Goal: Find contact information: Find contact information

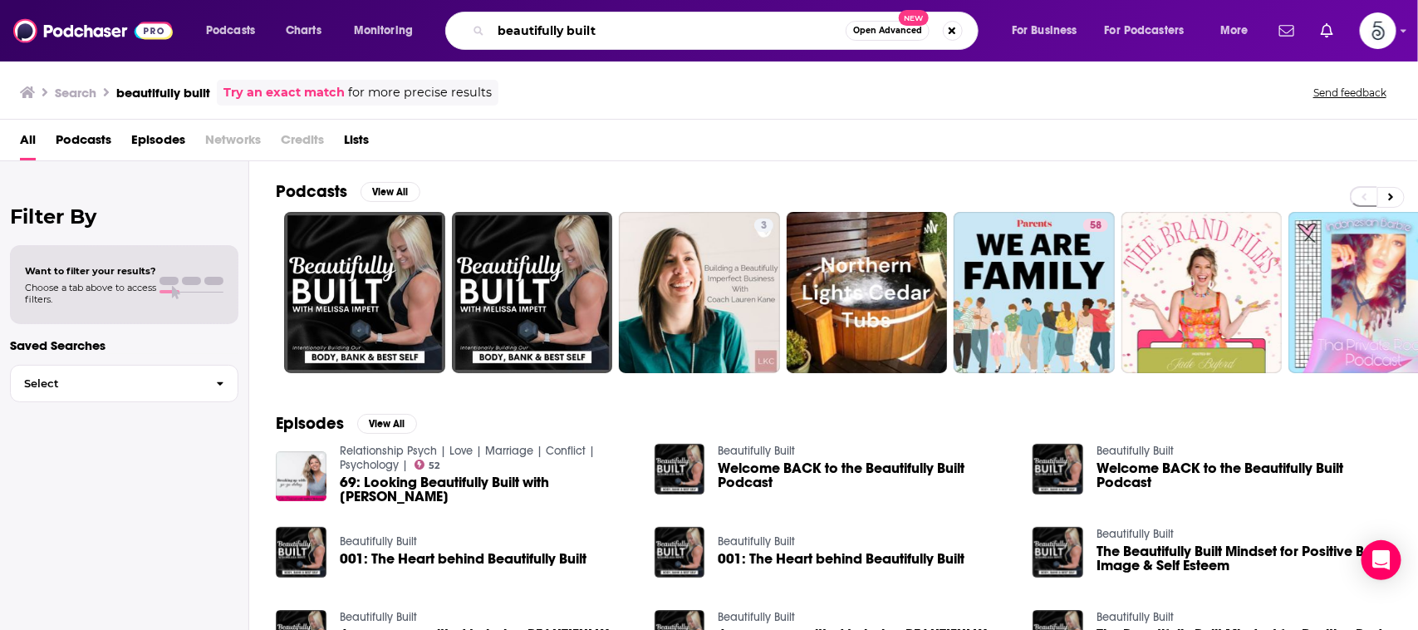
drag, startPoint x: 695, startPoint y: 37, endPoint x: 450, endPoint y: 21, distance: 245.7
click at [450, 21] on div "beautifully built Open Advanced New" at bounding box center [711, 31] width 533 height 38
type input "masters of wellness"
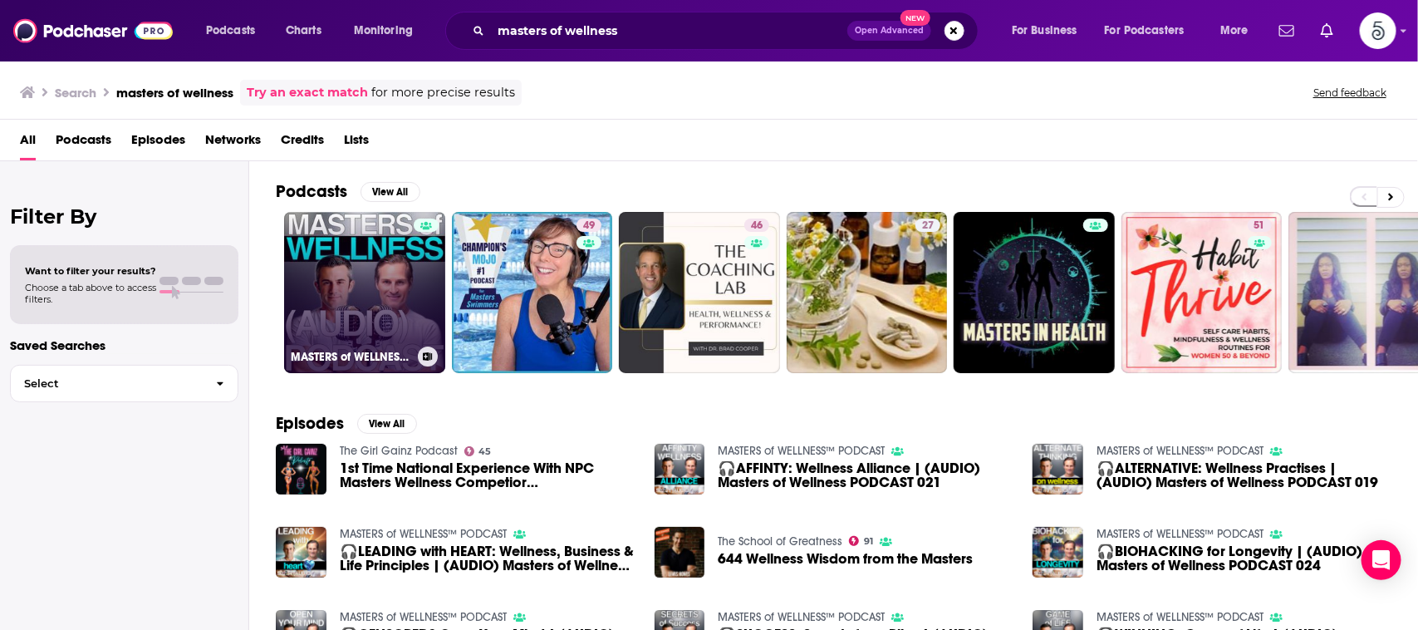
click at [314, 271] on link "MASTERS of WELLNESS™ PODCAST" at bounding box center [364, 292] width 161 height 161
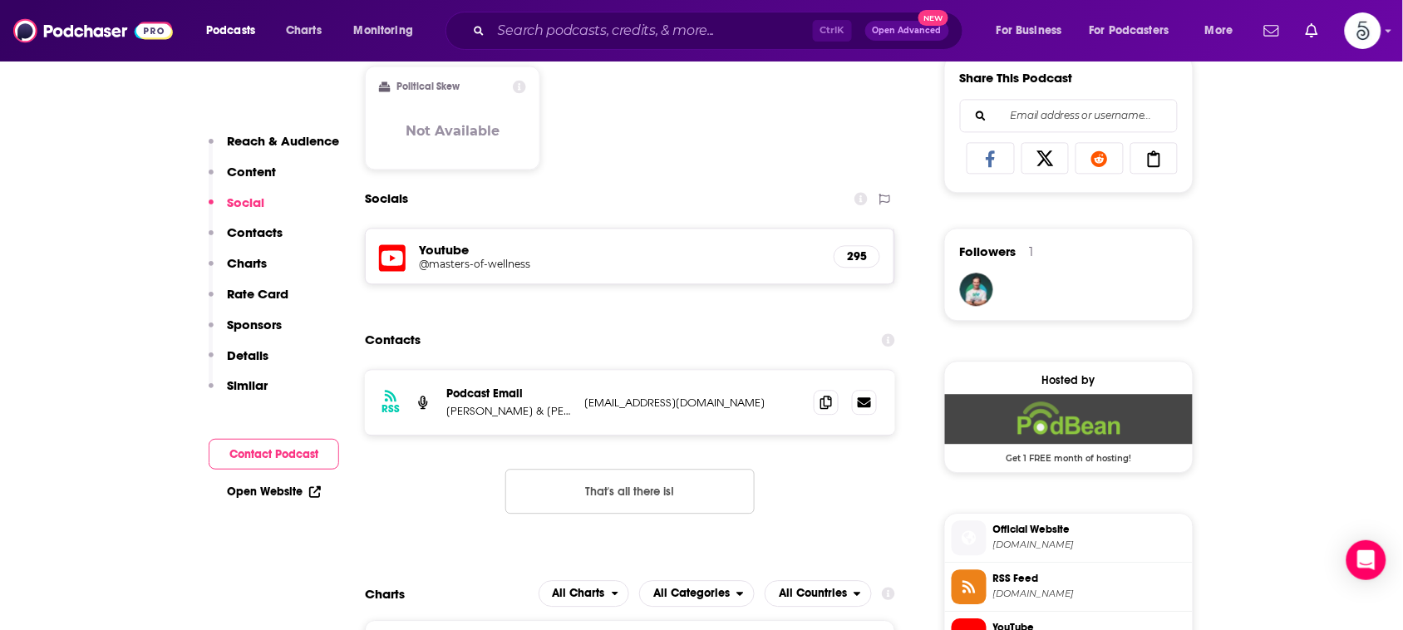
scroll to position [1140, 0]
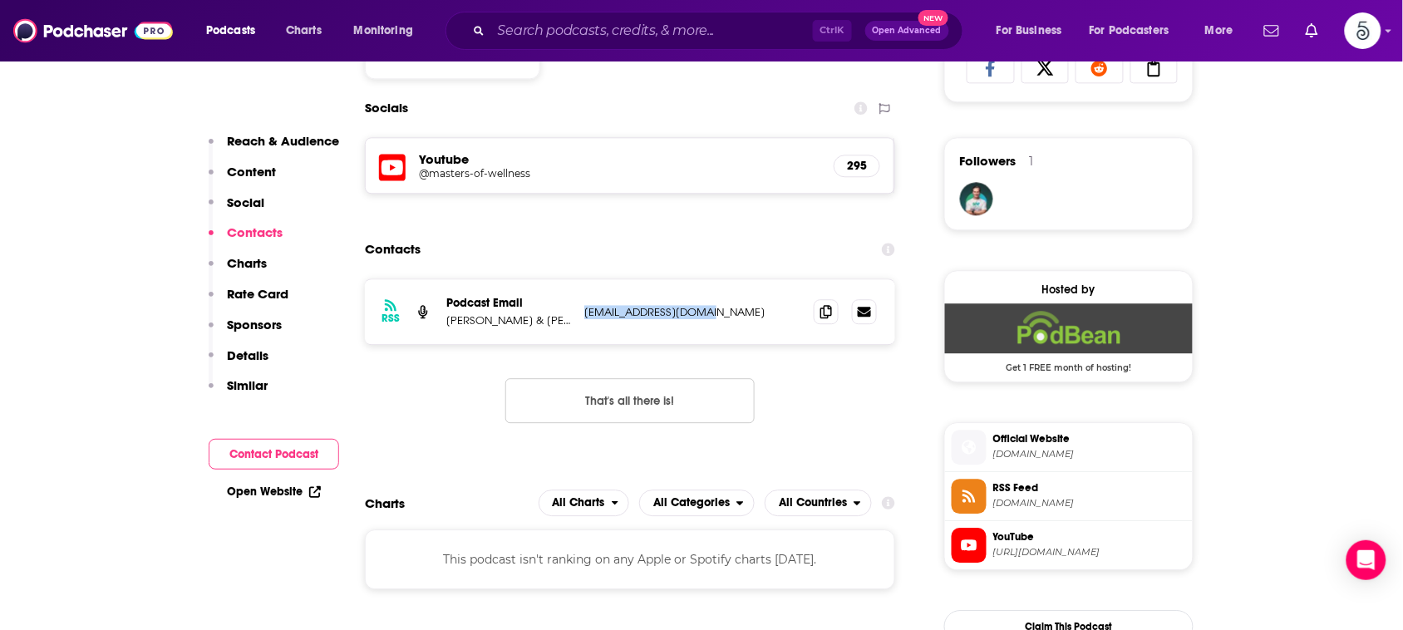
drag, startPoint x: 756, startPoint y: 312, endPoint x: 580, endPoint y: 312, distance: 176.1
click at [580, 312] on div "RSS Podcast Email [PERSON_NAME] & [PERSON_NAME] [EMAIL_ADDRESS][DOMAIN_NAME] [E…" at bounding box center [630, 311] width 530 height 65
copy p "[EMAIL_ADDRESS][DOMAIN_NAME]"
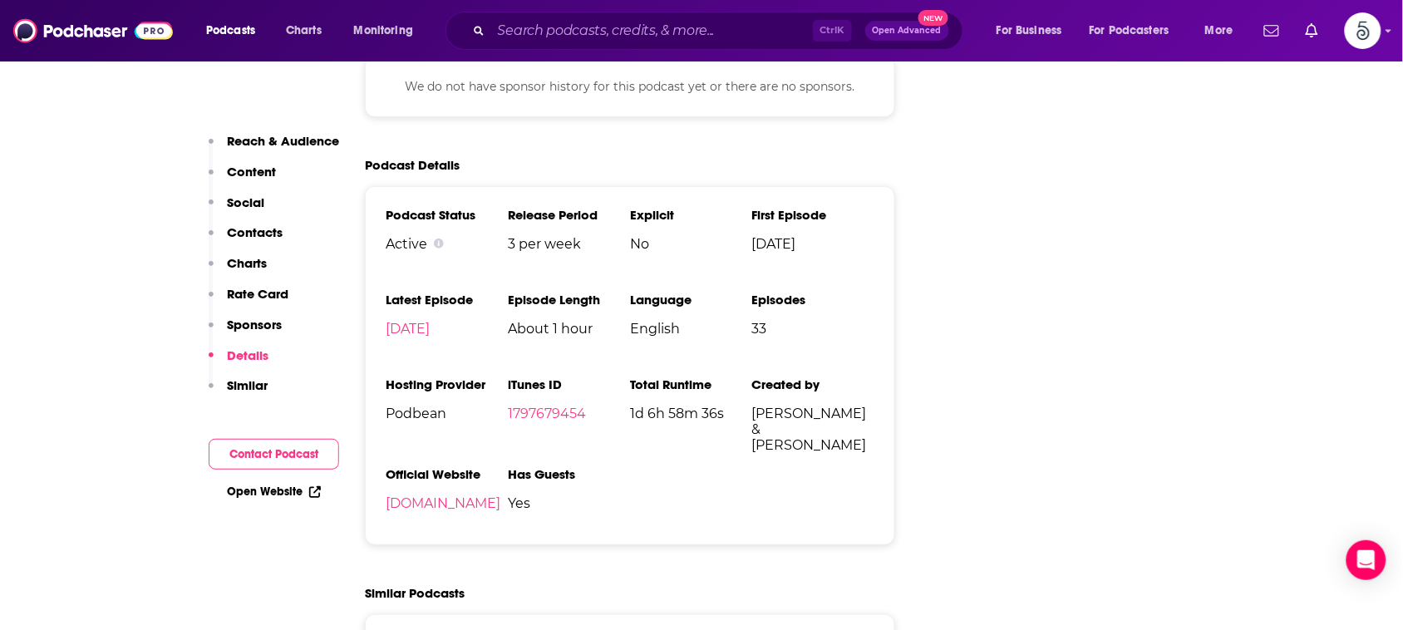
scroll to position [2099, 0]
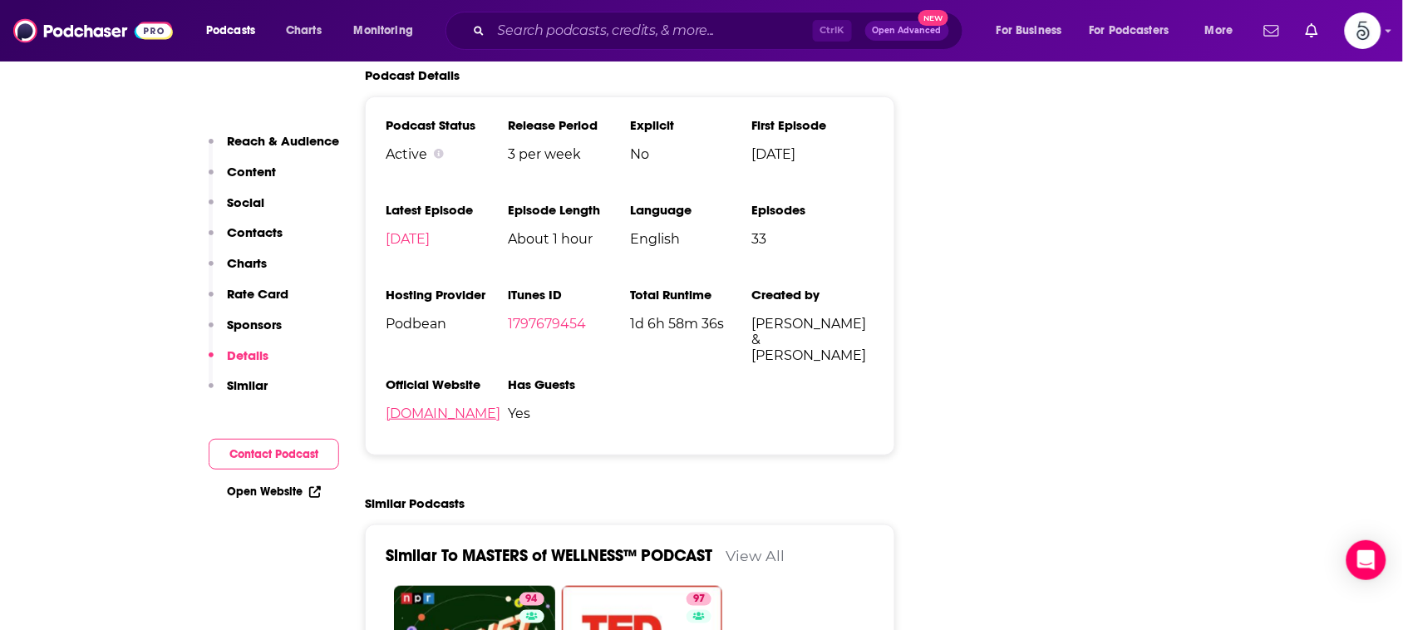
click at [500, 409] on link "[DOMAIN_NAME]" at bounding box center [443, 413] width 115 height 16
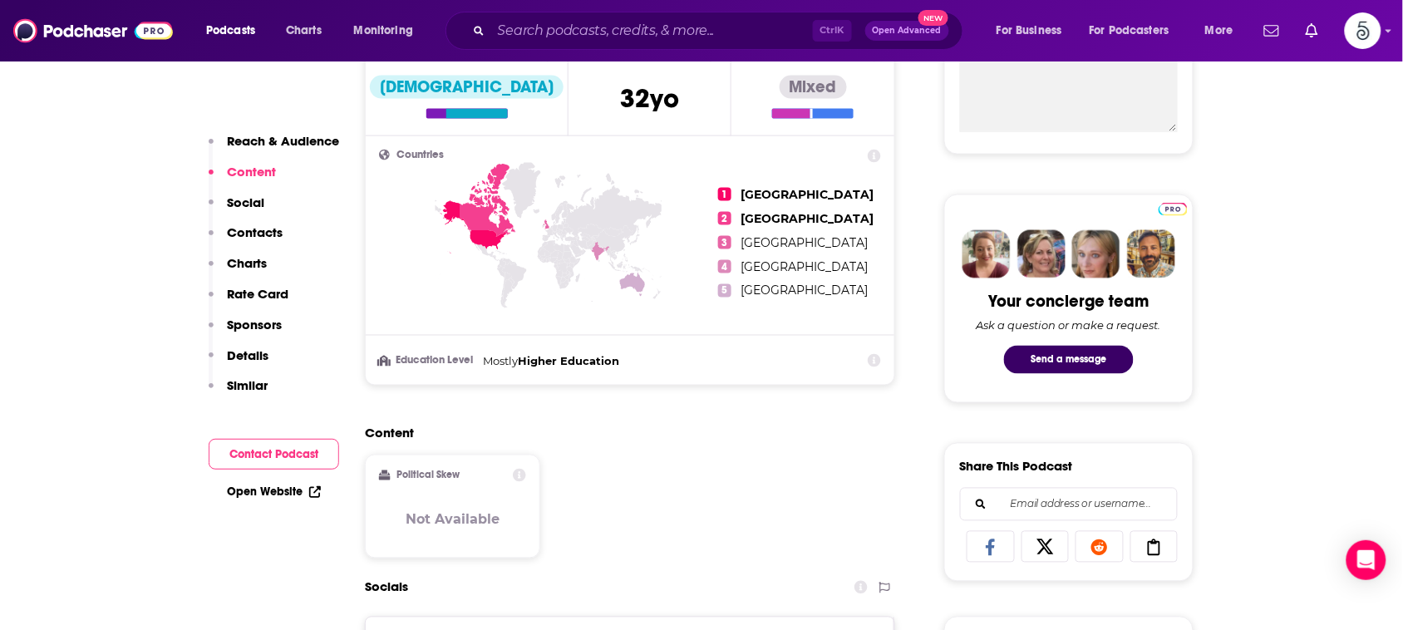
scroll to position [47, 0]
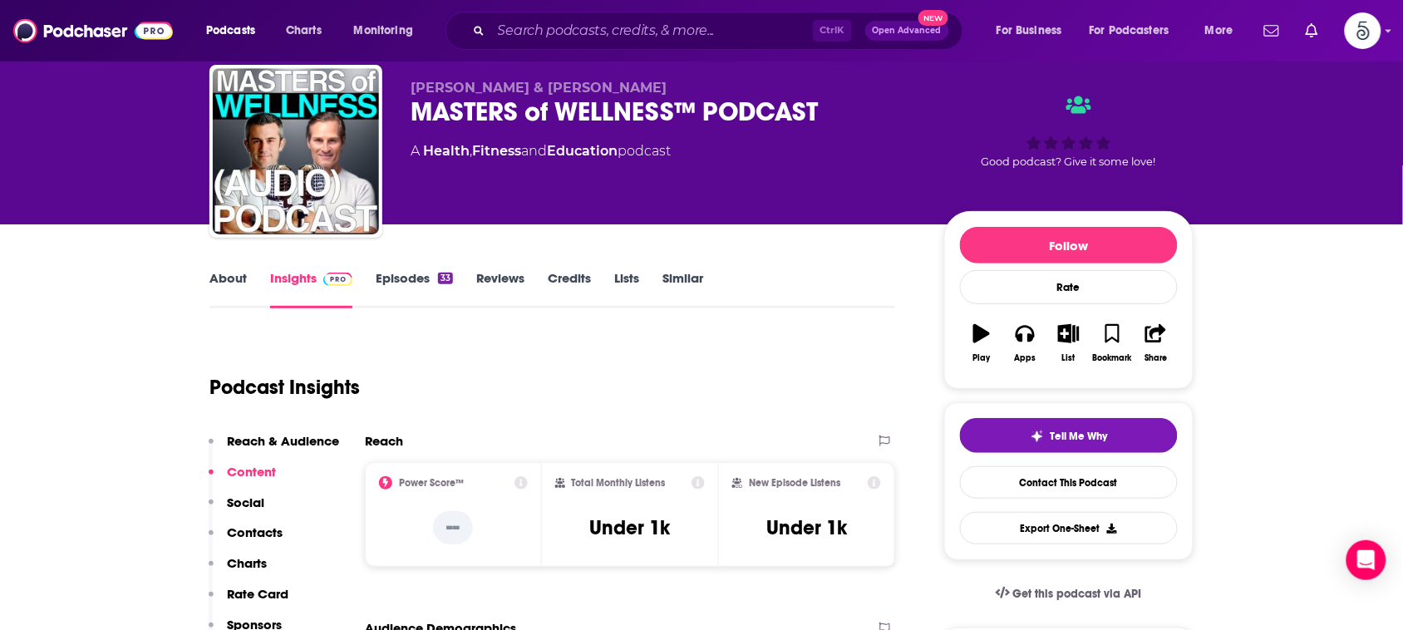
click at [225, 281] on link "About" at bounding box center [227, 289] width 37 height 38
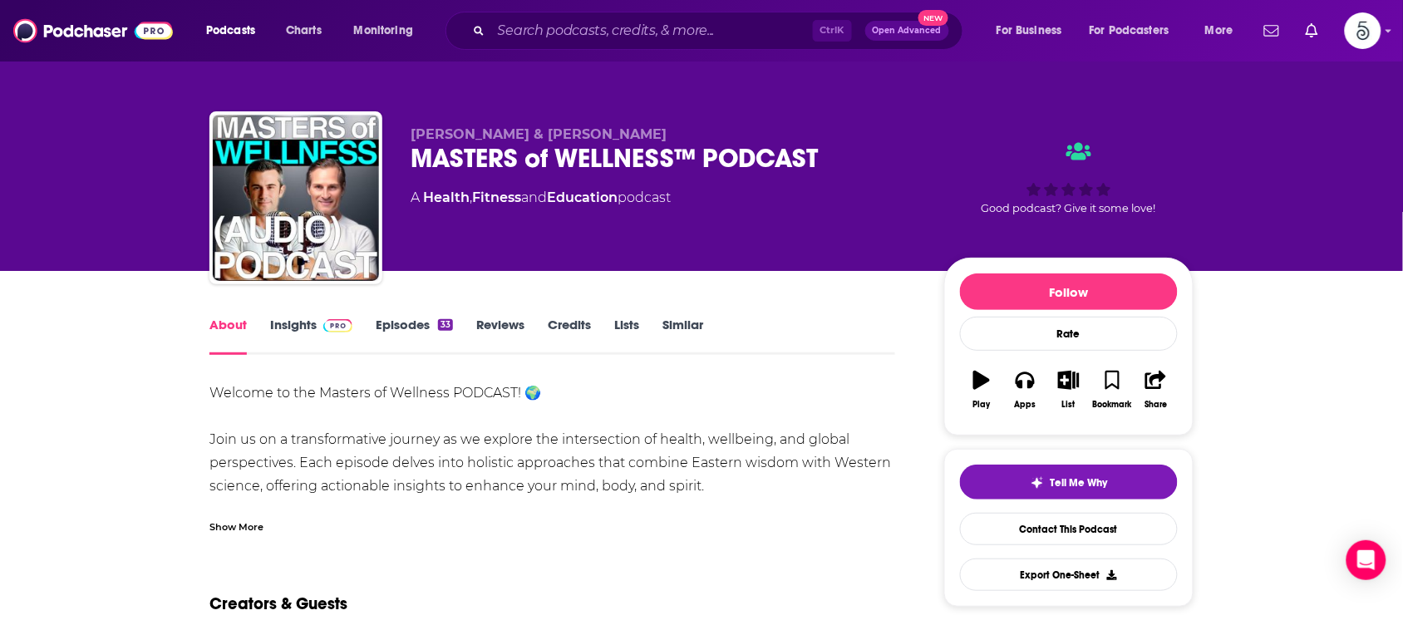
click at [233, 523] on div "Show More" at bounding box center [236, 526] width 54 height 16
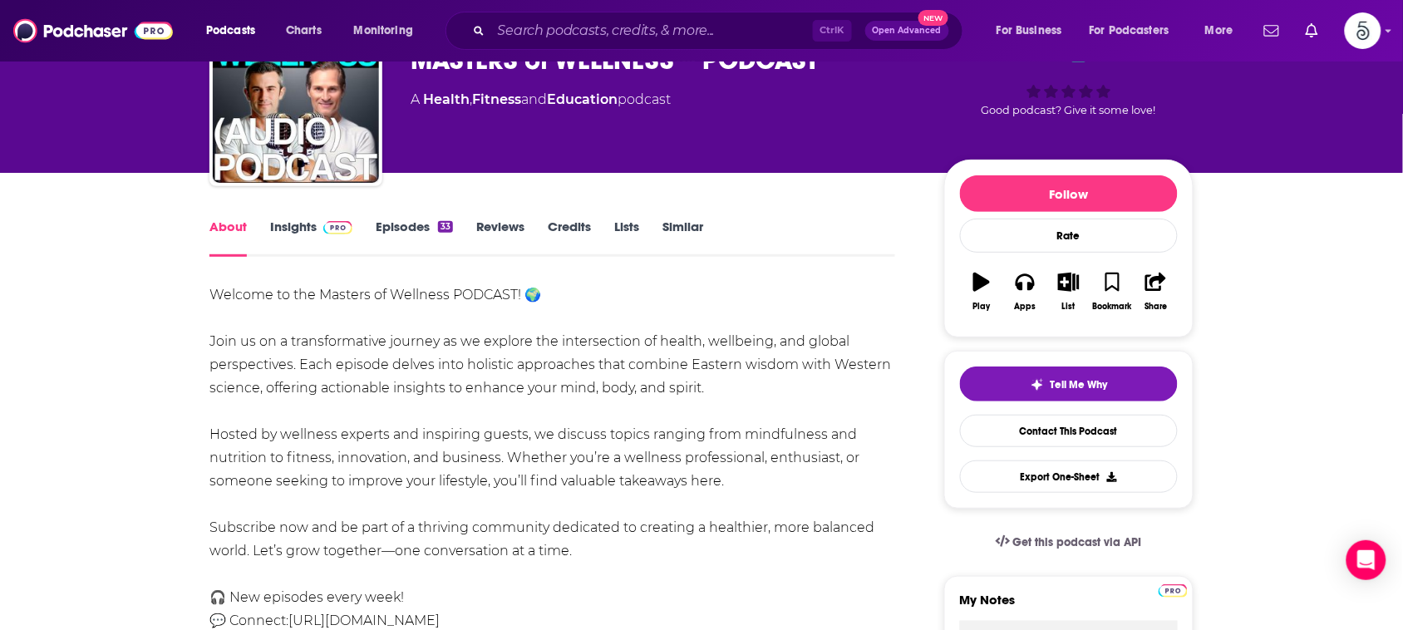
scroll to position [166, 0]
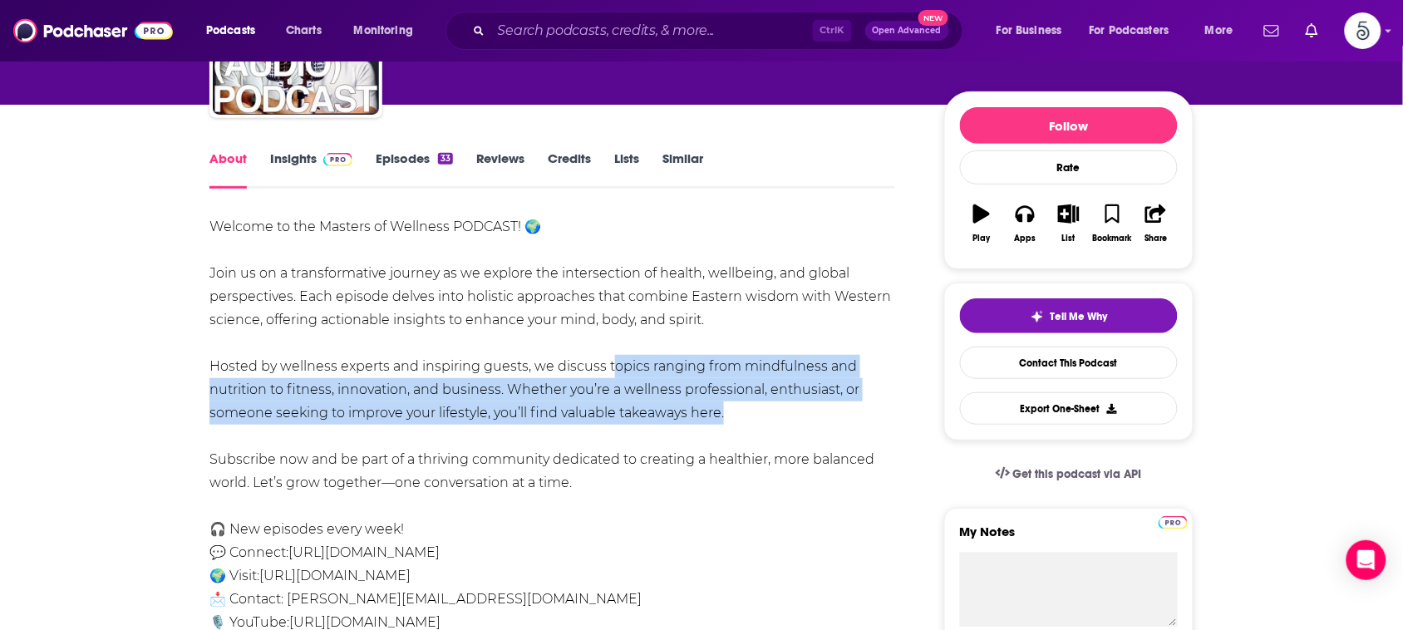
drag, startPoint x: 607, startPoint y: 368, endPoint x: 716, endPoint y: 417, distance: 120.1
click at [716, 417] on div "Welcome to the Masters of Wellness PODCAST! 🌍 Join us on a transformative journ…" at bounding box center [551, 447] width 685 height 465
copy div "topics ranging from mindfulness and nutrition to fitness, innovation, and busin…"
